Goal: Navigation & Orientation: Find specific page/section

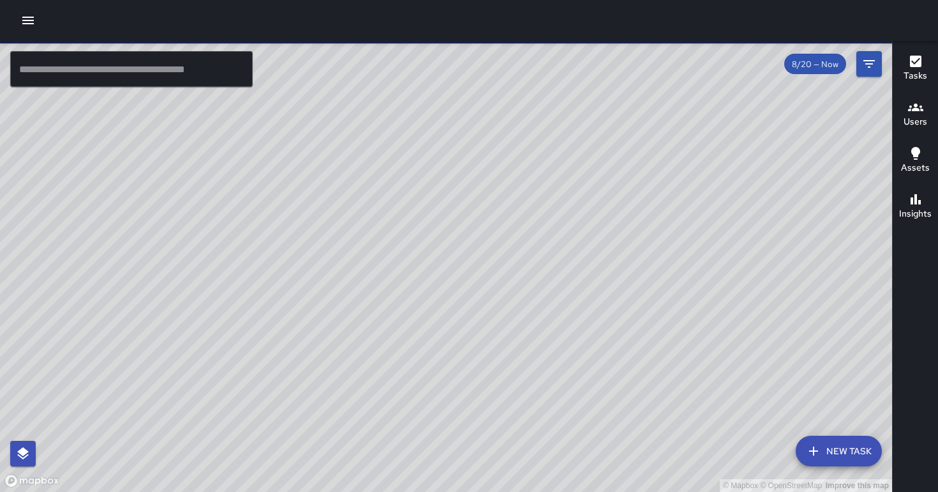
click at [920, 107] on icon "button" at bounding box center [915, 107] width 15 height 8
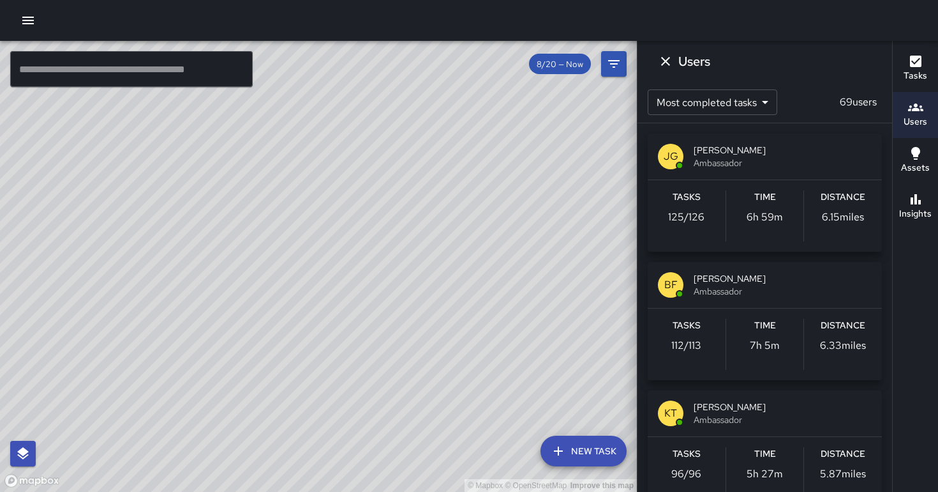
click at [771, 101] on body "© Mapbox © OpenStreetMap Improve this map ​ New Task 8/20 — Now Map Layers Task…" at bounding box center [469, 246] width 938 height 492
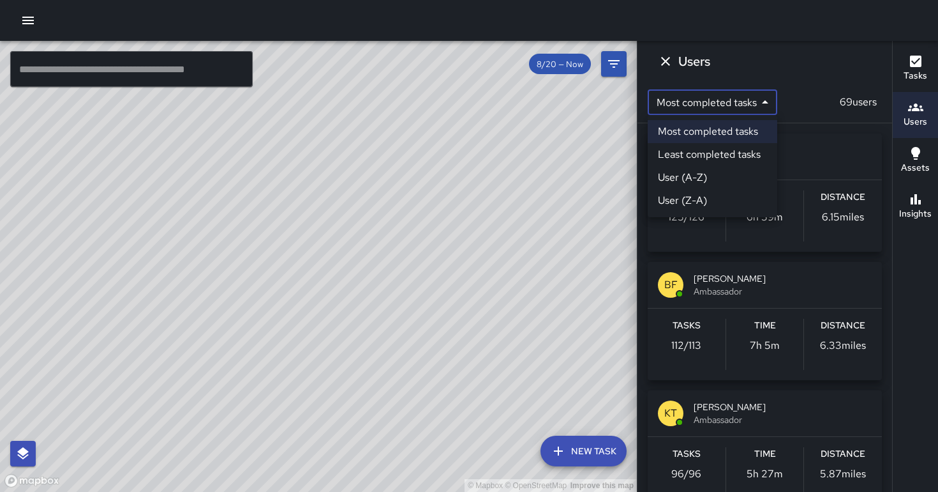
click at [817, 65] on div at bounding box center [469, 246] width 938 height 492
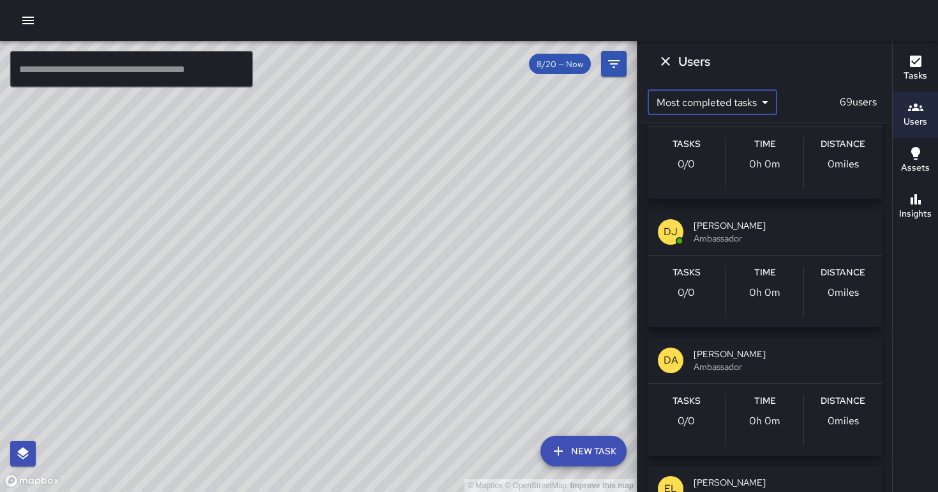
scroll to position [3521, 0]
click at [749, 237] on span "Ambassador" at bounding box center [783, 235] width 178 height 13
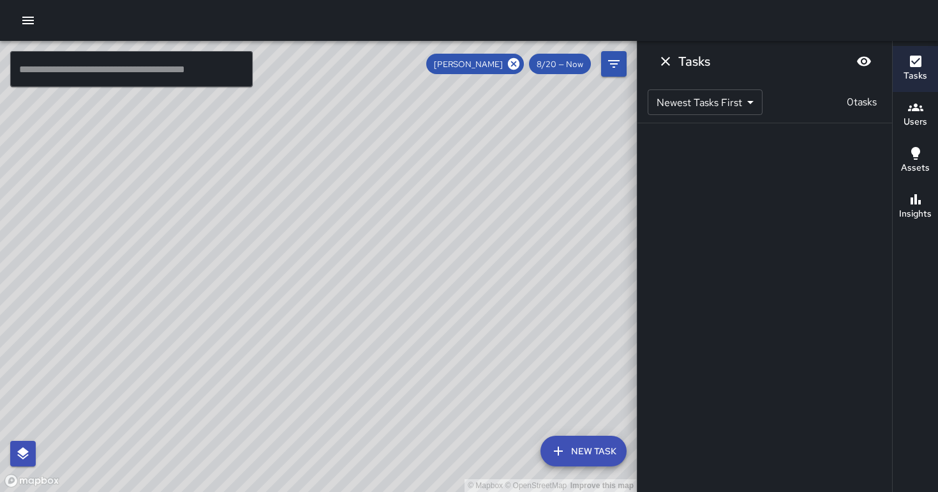
scroll to position [0, 0]
click at [752, 109] on body "© Mapbox © OpenStreetMap Improve this map ​ New Task [PERSON_NAME] 8/20 — Now M…" at bounding box center [469, 246] width 938 height 492
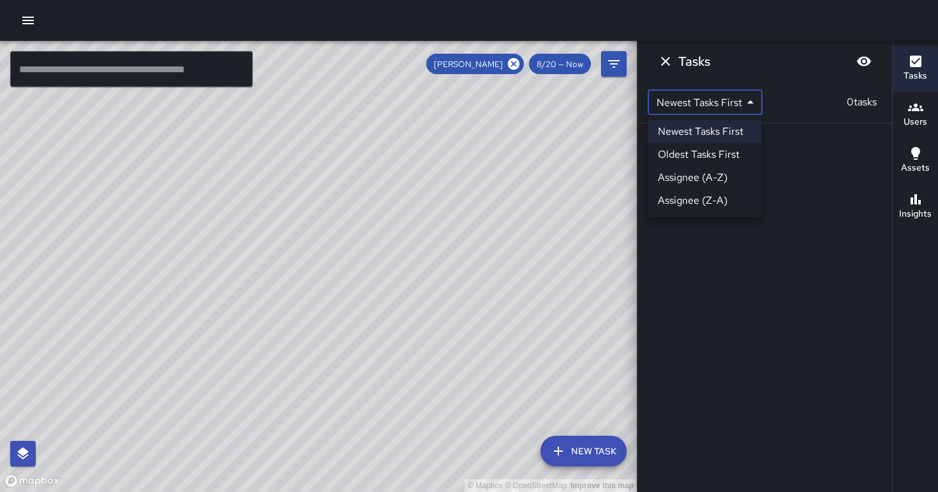
click at [735, 156] on li "Oldest Tasks First" at bounding box center [705, 154] width 114 height 23
type input "*"
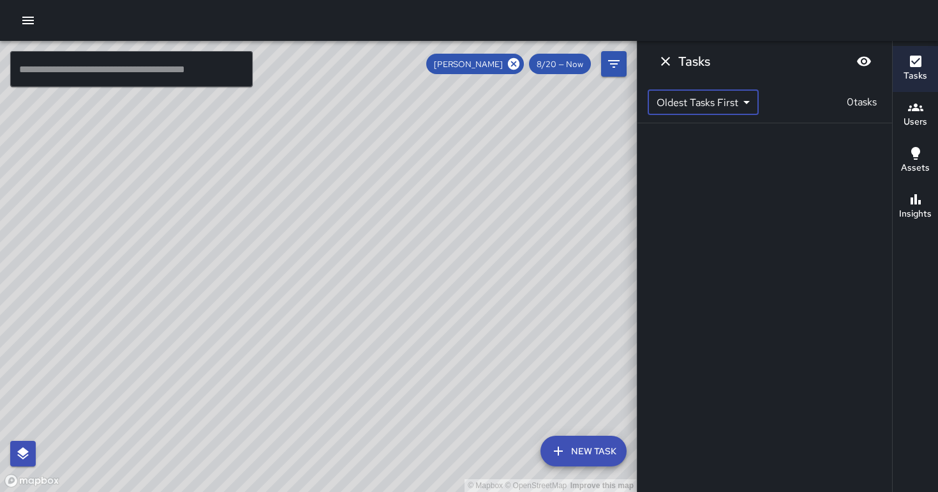
click at [739, 112] on body "© Mapbox © OpenStreetMap Improve this map ​ New Task [PERSON_NAME] 8/20 — Now M…" at bounding box center [469, 246] width 938 height 492
click at [566, 61] on div at bounding box center [469, 246] width 938 height 492
click at [580, 64] on span "8/20 — Now" at bounding box center [560, 64] width 62 height 11
click at [617, 61] on icon "Filters" at bounding box center [613, 63] width 15 height 15
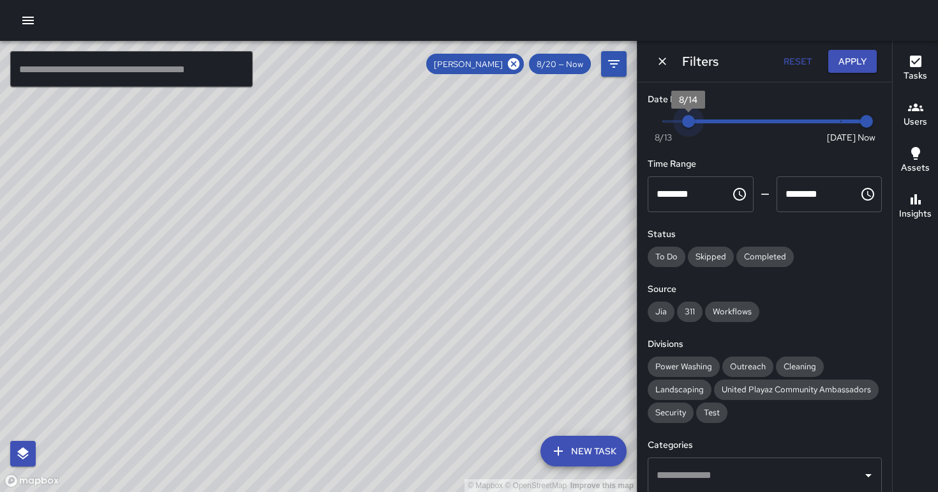
type input "*"
drag, startPoint x: 842, startPoint y: 124, endPoint x: 653, endPoint y: 135, distance: 189.3
click at [652, 135] on div "Now [DATE] [DATE] 1:26 pm" at bounding box center [765, 129] width 234 height 35
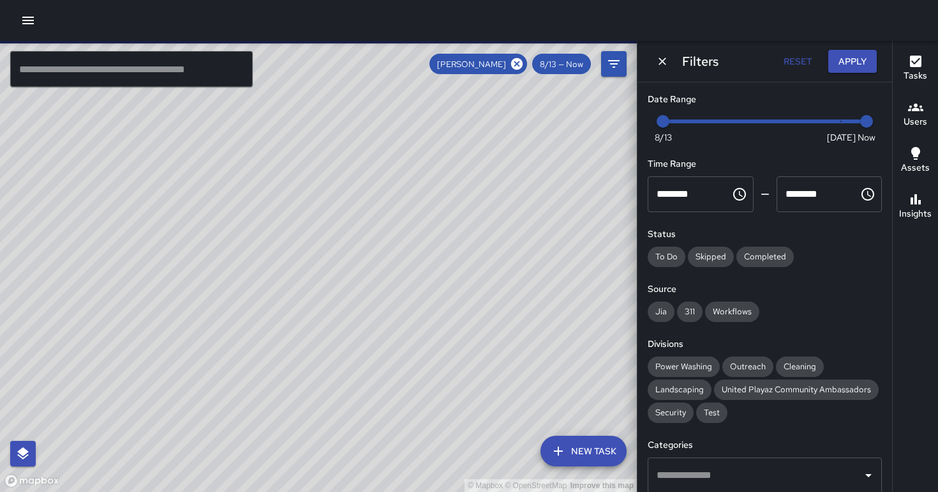
click at [685, 103] on h6 "Date Range" at bounding box center [765, 100] width 234 height 14
click at [183, 64] on input "text" at bounding box center [131, 69] width 243 height 36
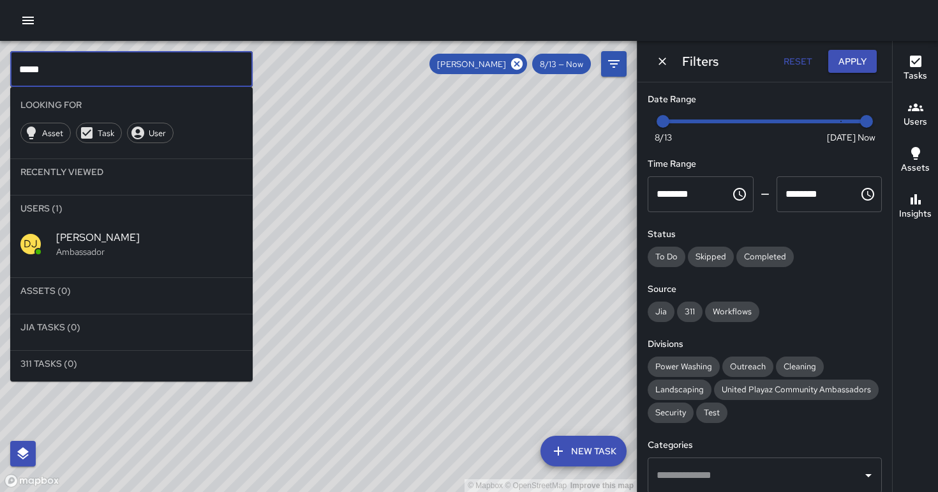
type input "*****"
click at [61, 364] on li "311 Tasks (0)" at bounding box center [131, 363] width 243 height 26
click at [47, 365] on li "311 Tasks (0)" at bounding box center [131, 363] width 243 height 26
click at [70, 234] on span "[PERSON_NAME]" at bounding box center [149, 237] width 186 height 15
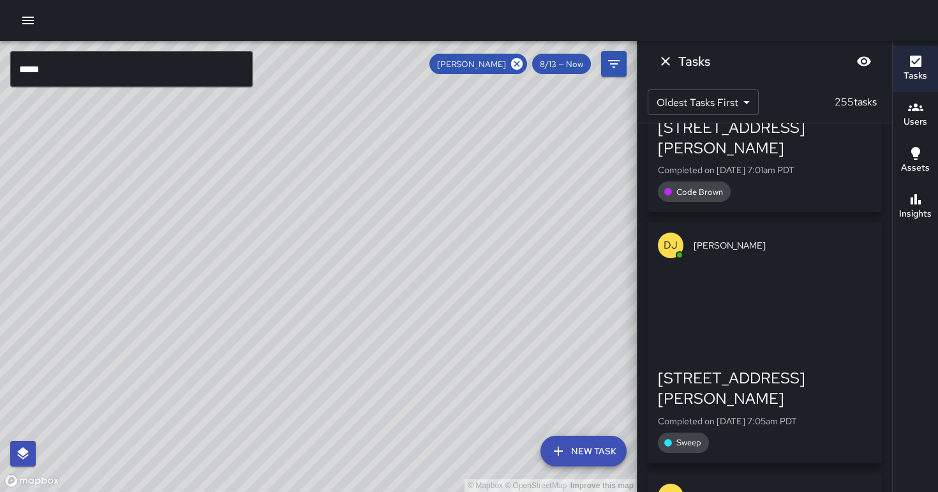
scroll to position [26539, 0]
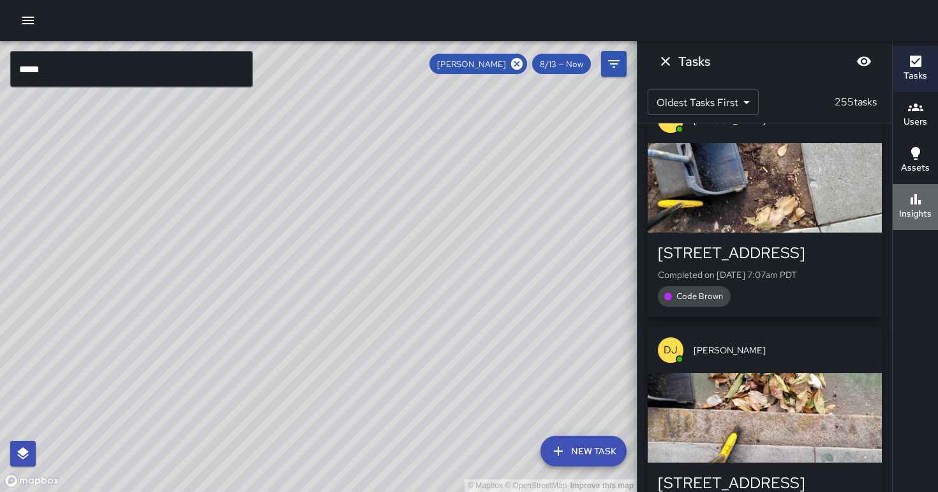
click at [923, 202] on icon "button" at bounding box center [915, 199] width 15 height 15
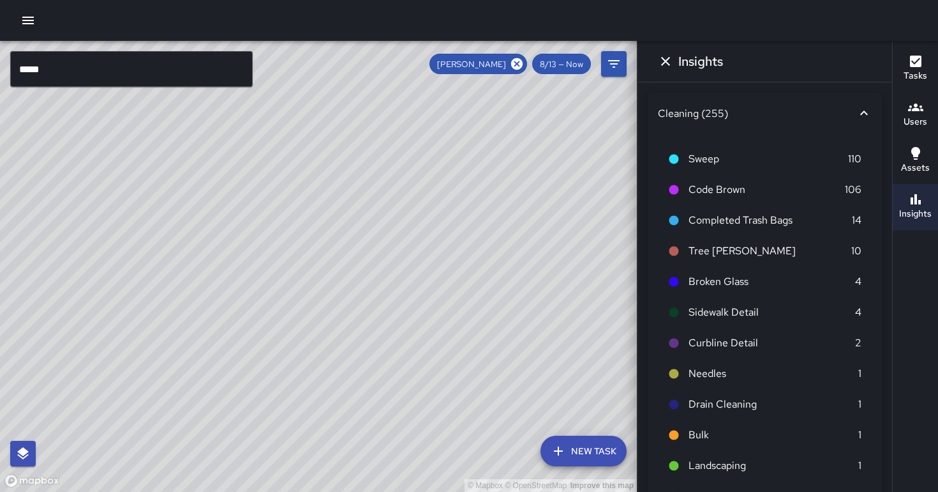
scroll to position [45, 0]
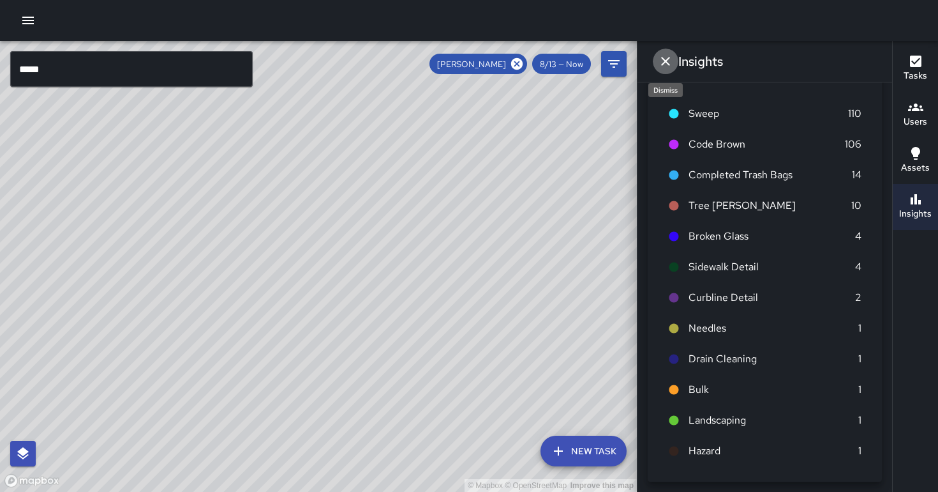
click at [669, 57] on icon "Dismiss" at bounding box center [665, 61] width 9 height 9
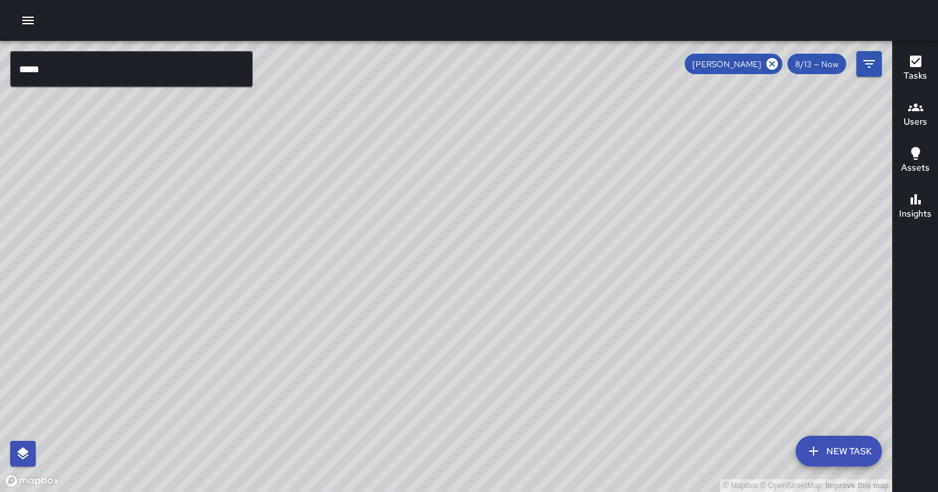
click at [816, 66] on span "8/13 — Now" at bounding box center [817, 64] width 59 height 11
click at [809, 52] on div "[PERSON_NAME] 8/13 — Now" at bounding box center [783, 64] width 197 height 26
click at [809, 53] on div "[PERSON_NAME] 8/13 — Now" at bounding box center [783, 64] width 197 height 26
click at [773, 64] on icon at bounding box center [772, 64] width 14 height 14
click at [871, 66] on icon "Filters" at bounding box center [869, 63] width 15 height 15
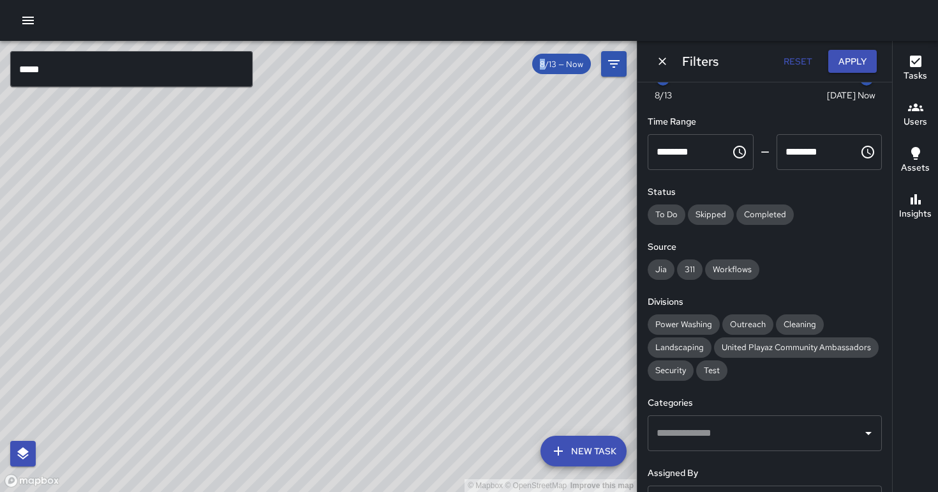
scroll to position [222, 0]
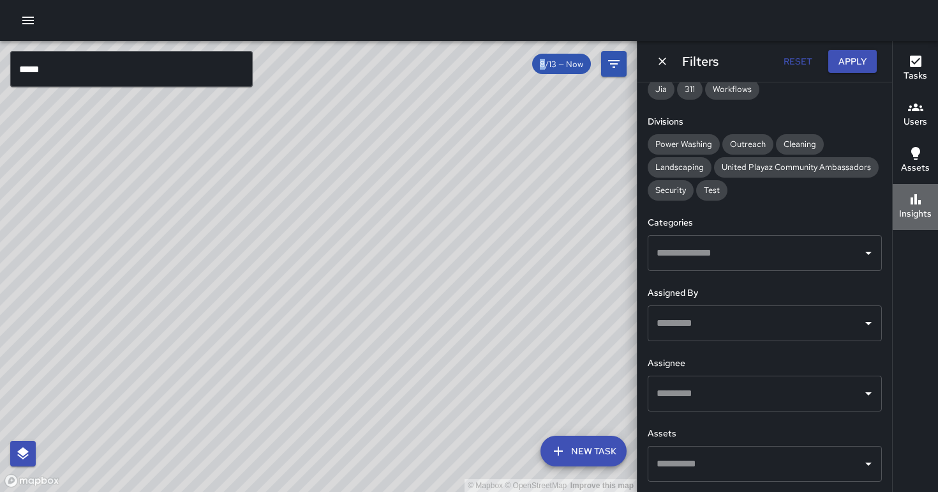
click at [912, 196] on icon "button" at bounding box center [915, 199] width 15 height 15
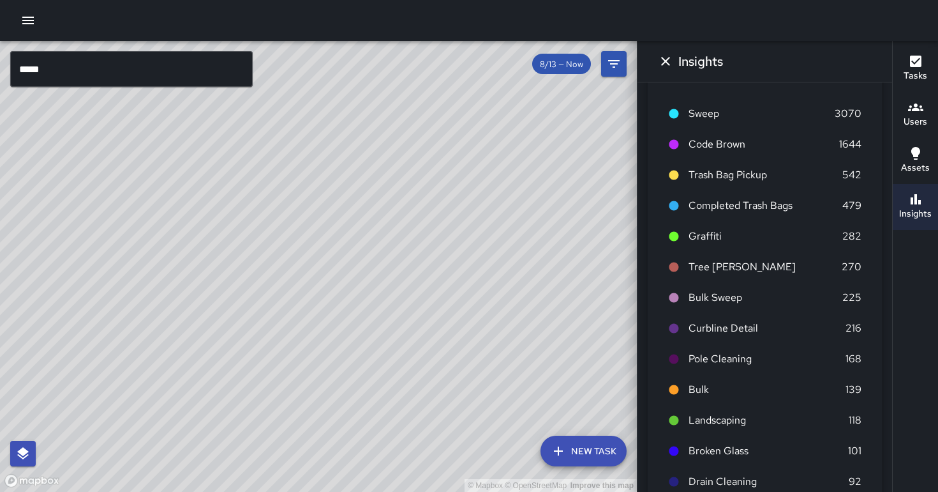
click at [709, 116] on span "Sweep" at bounding box center [762, 113] width 146 height 15
click at [846, 114] on p "3070" at bounding box center [848, 113] width 27 height 15
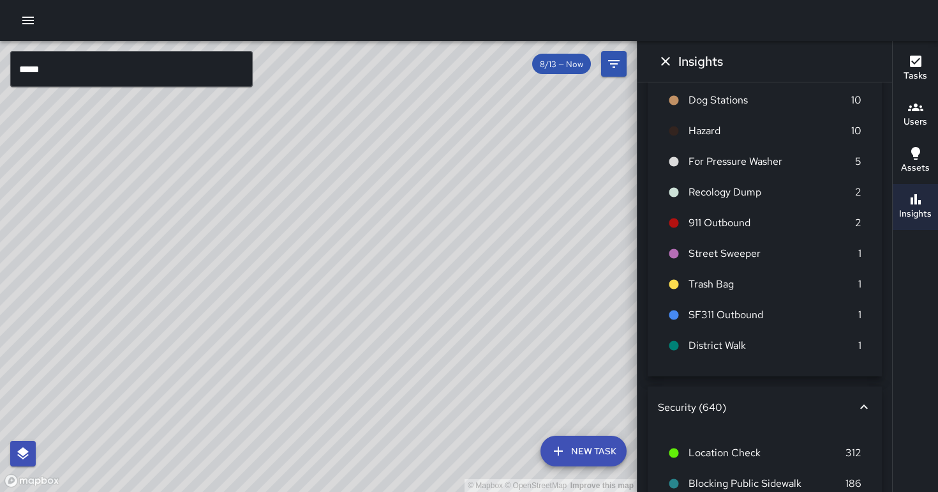
scroll to position [426, 0]
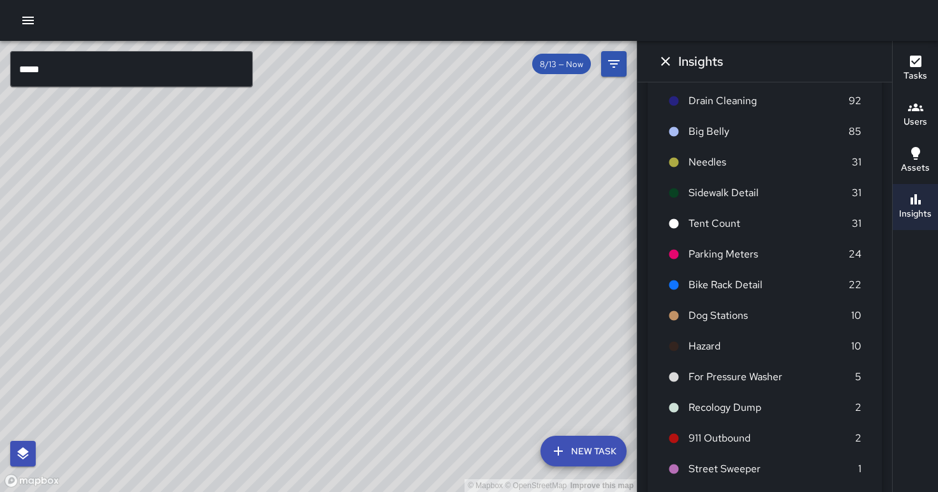
click at [32, 22] on icon "button" at bounding box center [27, 20] width 15 height 15
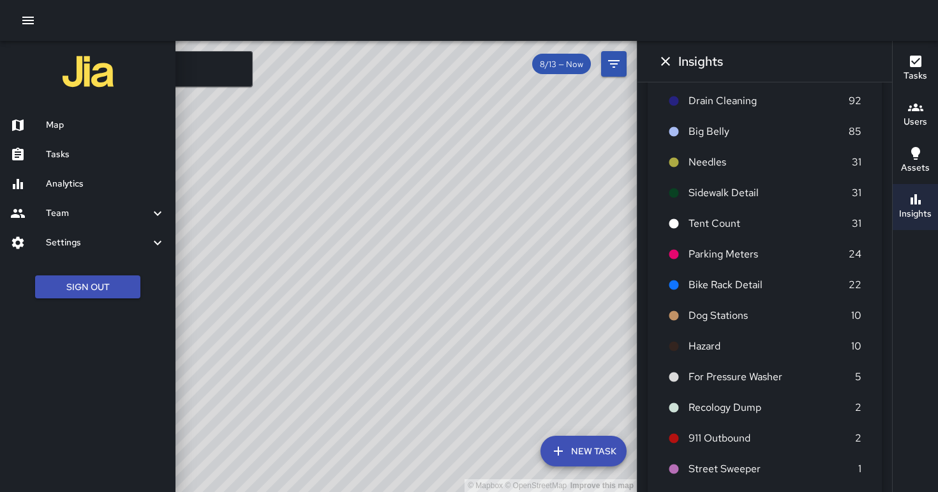
click at [113, 214] on h6 "Team" at bounding box center [98, 213] width 104 height 14
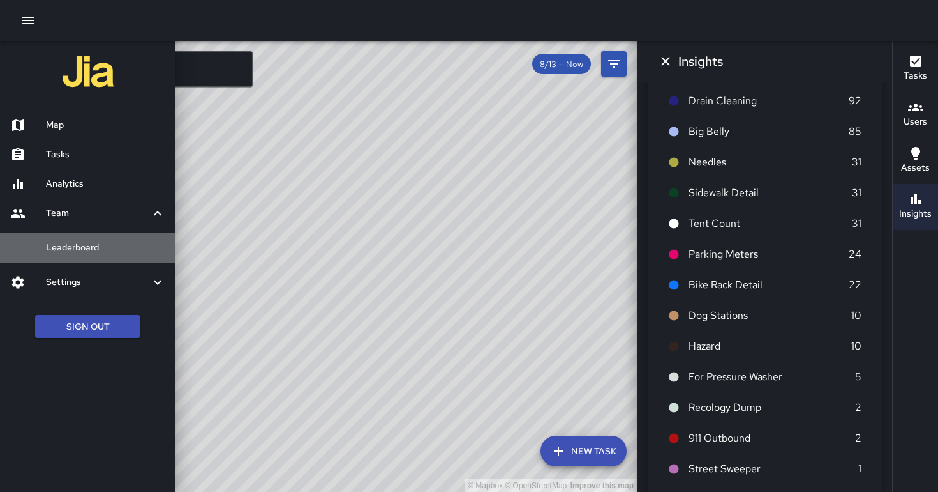
click at [95, 246] on h6 "Leaderboard" at bounding box center [105, 248] width 119 height 14
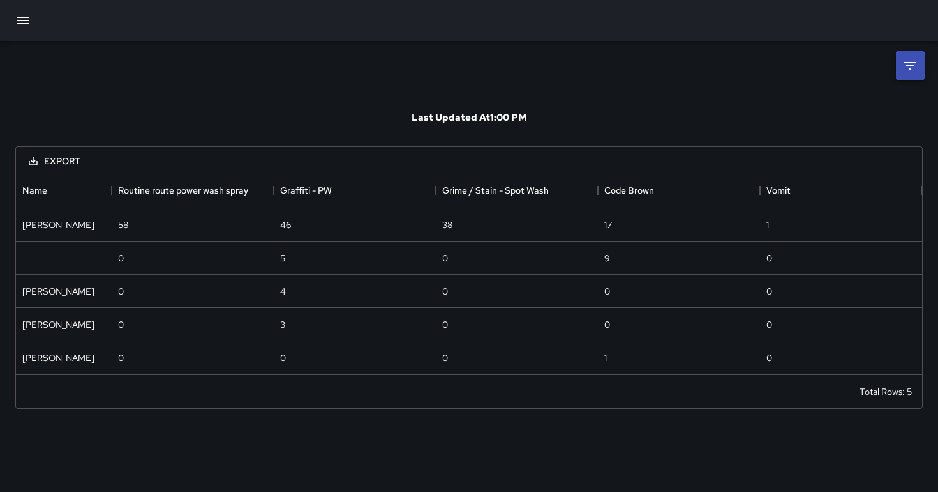
scroll to position [202, 906]
click at [914, 58] on icon at bounding box center [910, 65] width 15 height 15
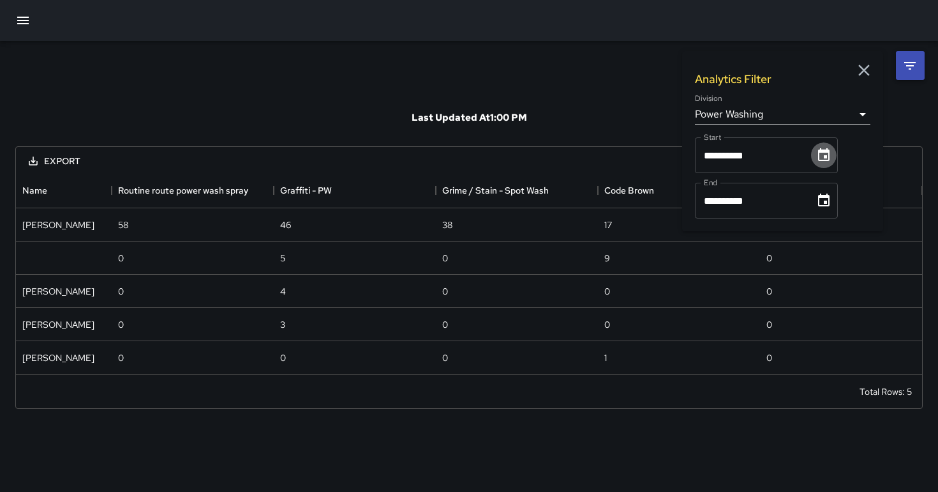
click at [830, 154] on icon "Choose date, selected date is Aug 1, 2025" at bounding box center [823, 154] width 11 height 13
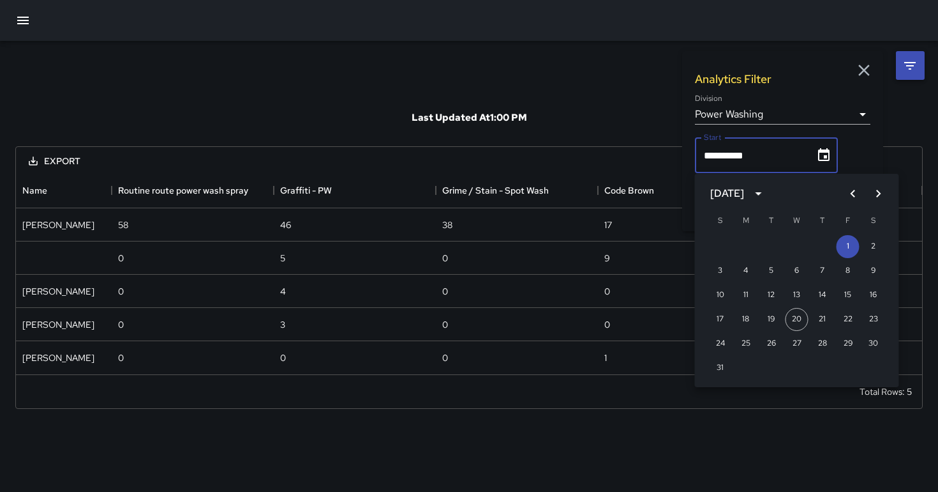
click at [850, 189] on icon "Previous month" at bounding box center [853, 193] width 15 height 15
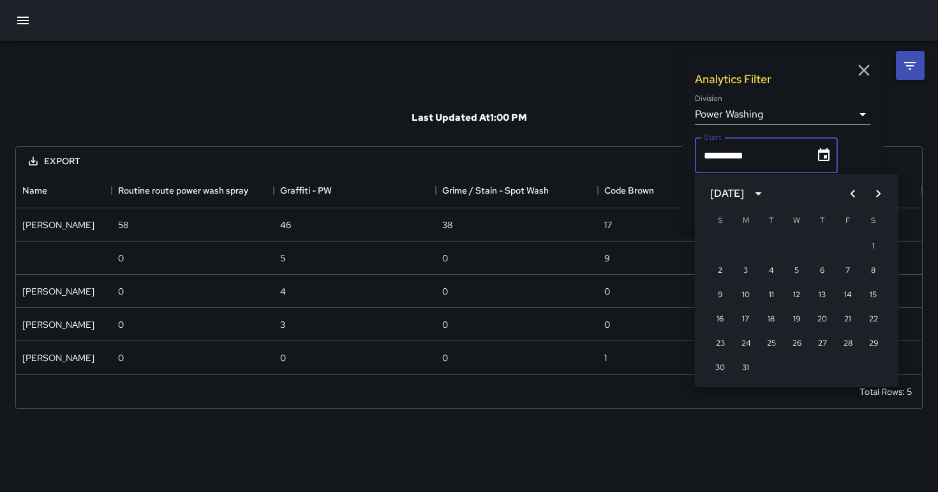
click at [850, 189] on icon "Previous month" at bounding box center [853, 193] width 15 height 15
click at [879, 246] on button "1" at bounding box center [873, 246] width 23 height 23
type input "**********"
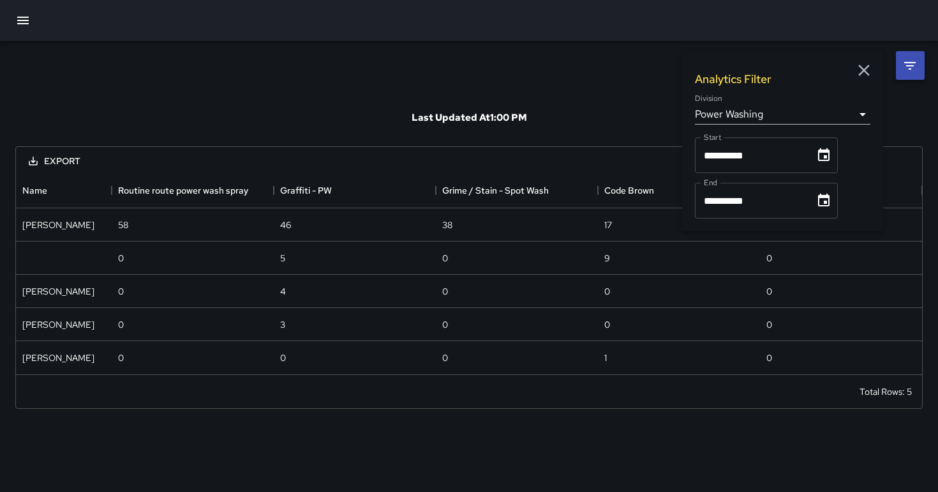
scroll to position [832, 906]
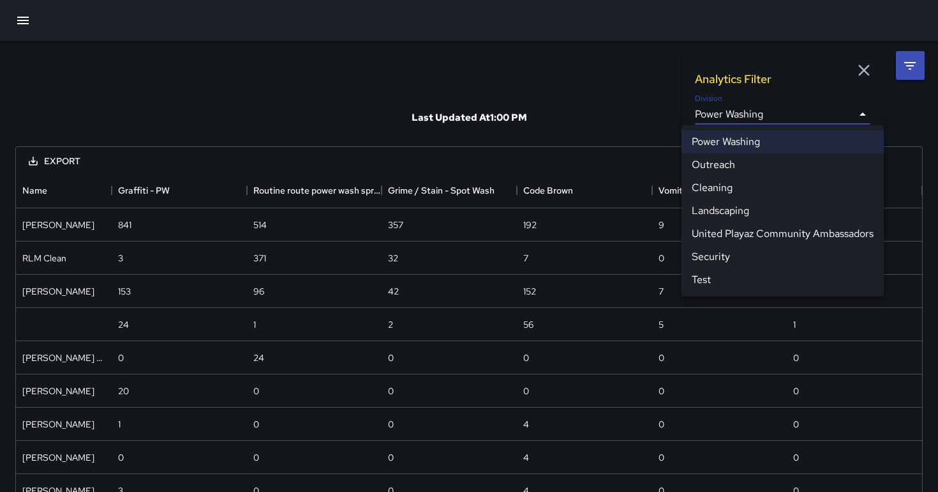
click at [730, 187] on li "Cleaning" at bounding box center [783, 187] width 202 height 23
type input "**********"
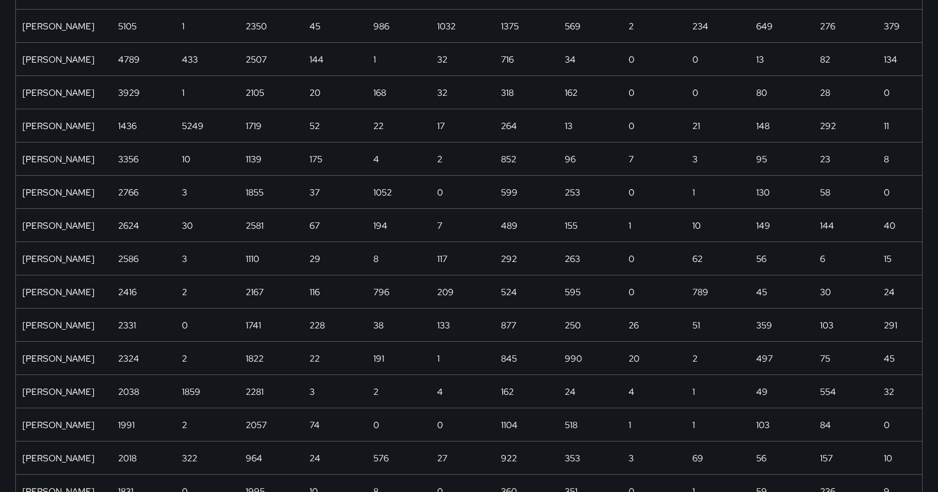
scroll to position [267, 0]
click at [65, 296] on div "[PERSON_NAME]" at bounding box center [64, 289] width 96 height 33
click at [65, 296] on div "[PERSON_NAME]" at bounding box center [58, 289] width 72 height 13
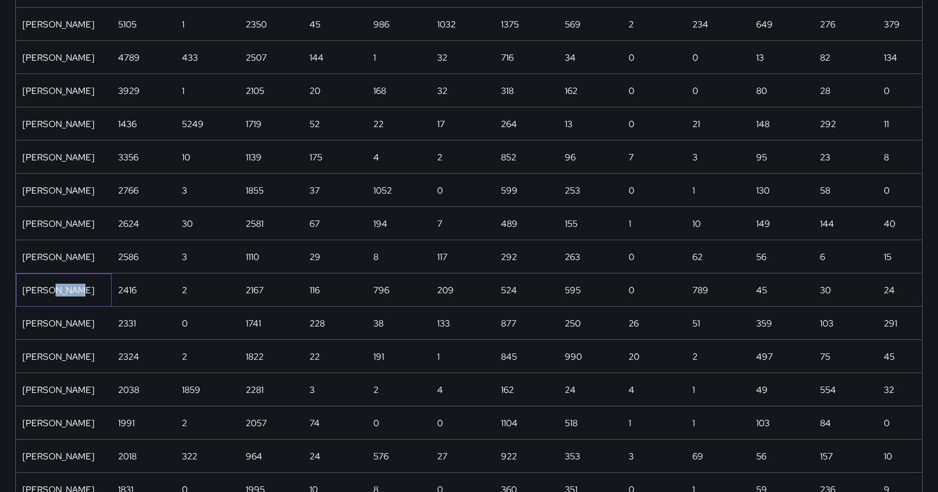
click at [65, 296] on div "[PERSON_NAME]" at bounding box center [58, 289] width 72 height 13
click at [131, 294] on div "2416" at bounding box center [127, 289] width 19 height 13
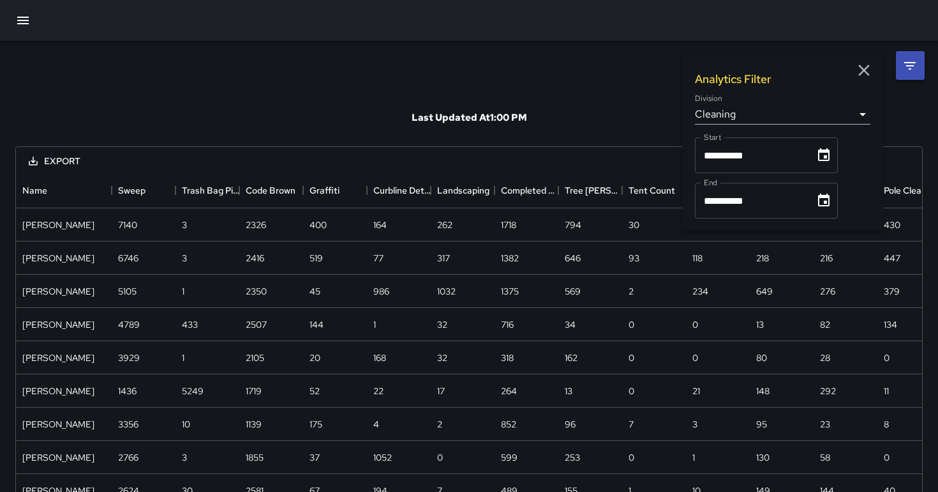
click at [870, 69] on icon "button" at bounding box center [864, 70] width 19 height 19
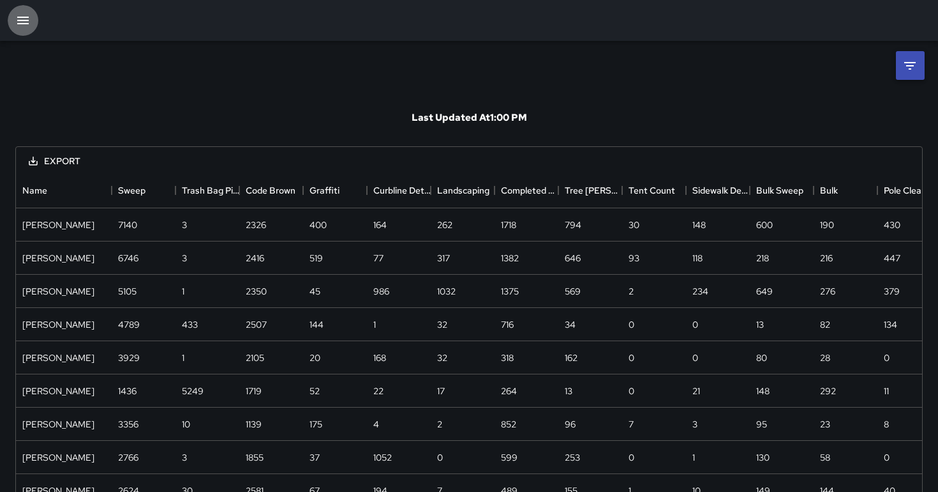
click at [27, 24] on icon "button" at bounding box center [22, 20] width 15 height 15
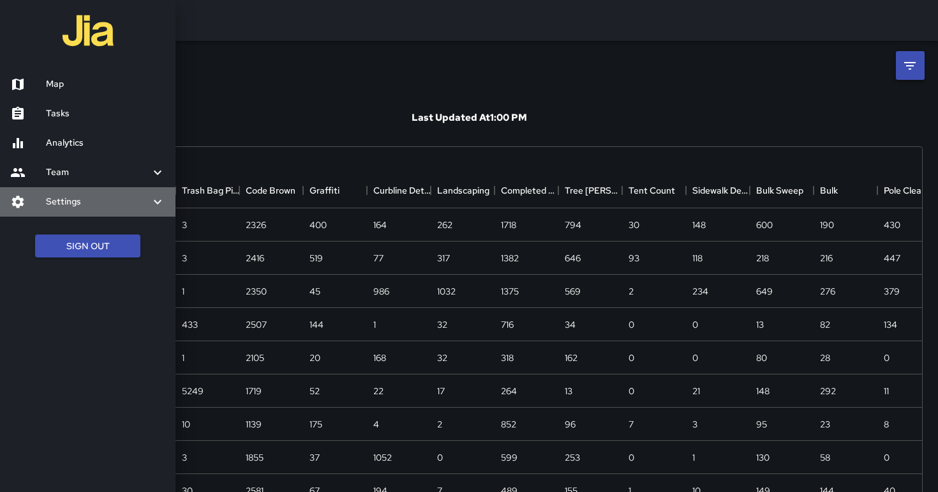
click at [73, 198] on h6 "Settings" at bounding box center [98, 202] width 104 height 14
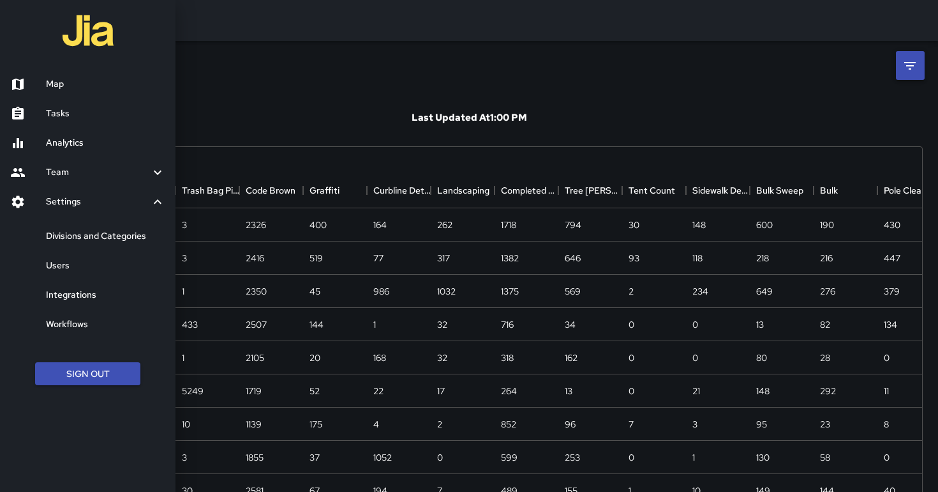
click at [73, 264] on h6 "Users" at bounding box center [105, 266] width 119 height 14
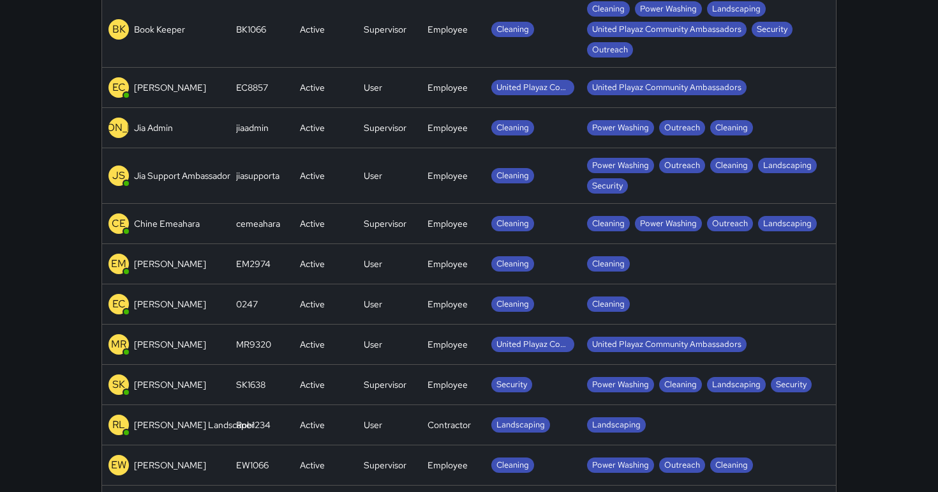
scroll to position [926, 0]
